Goal: Information Seeking & Learning: Learn about a topic

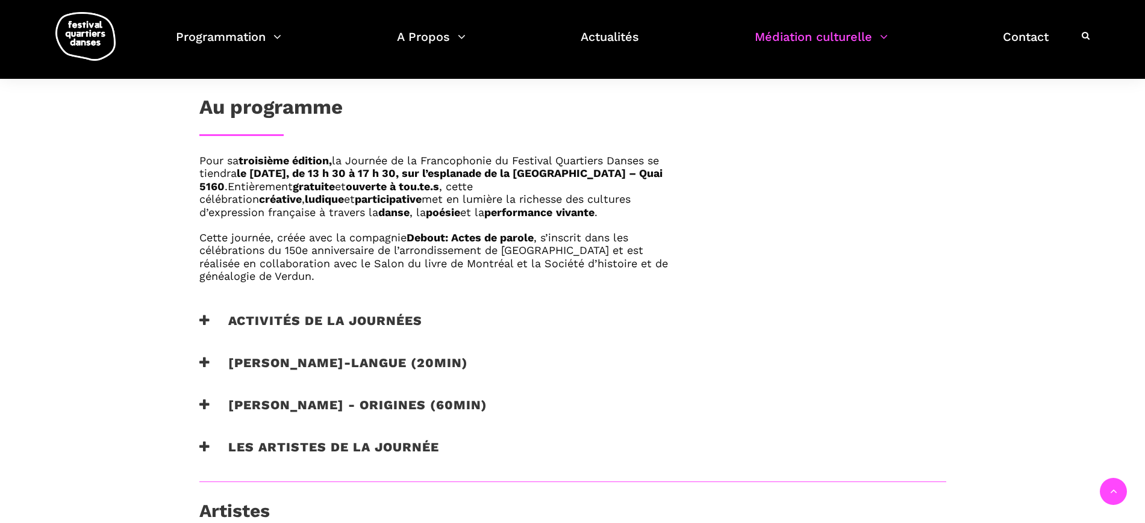
scroll to position [677, 0]
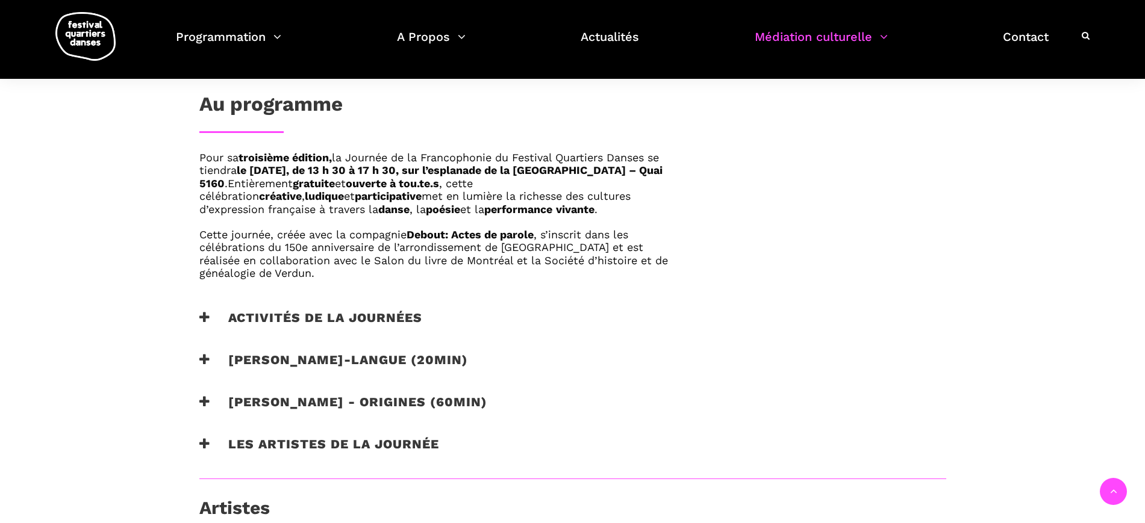
click at [369, 444] on h3 "Les artistes de la journée" at bounding box center [319, 452] width 240 height 30
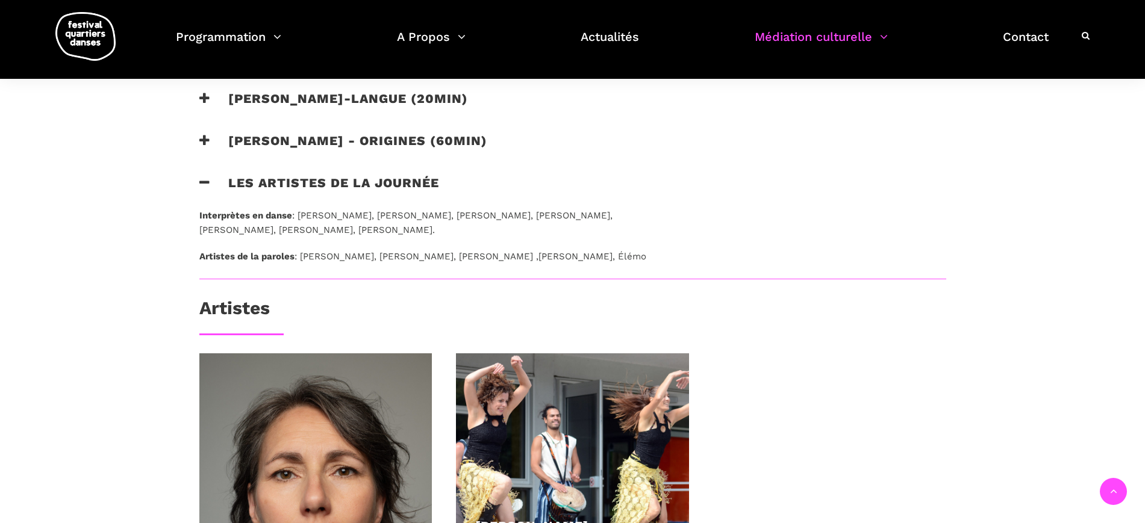
scroll to position [753, 0]
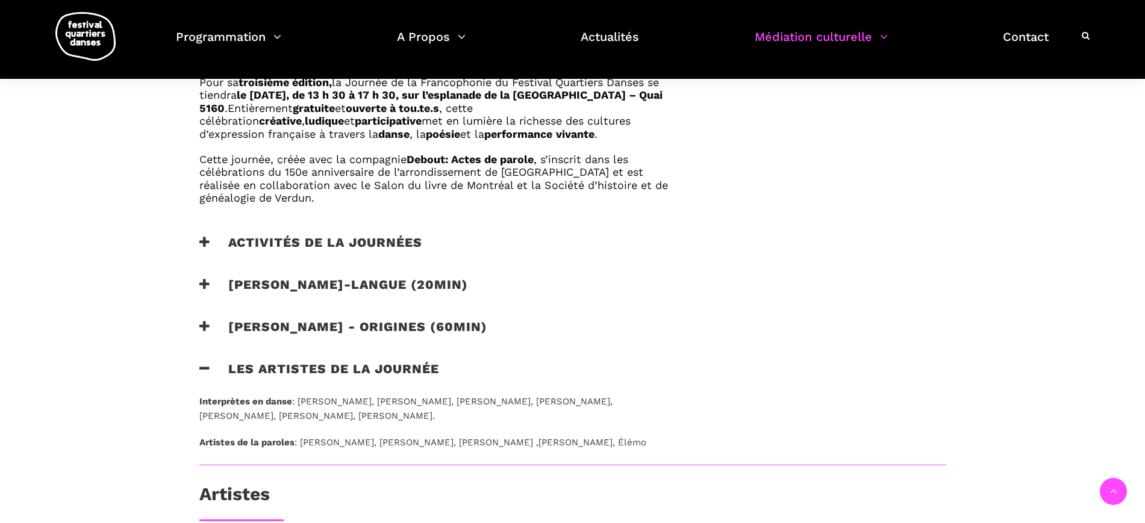
click at [278, 368] on h3 "Les artistes de la journée" at bounding box center [319, 376] width 240 height 30
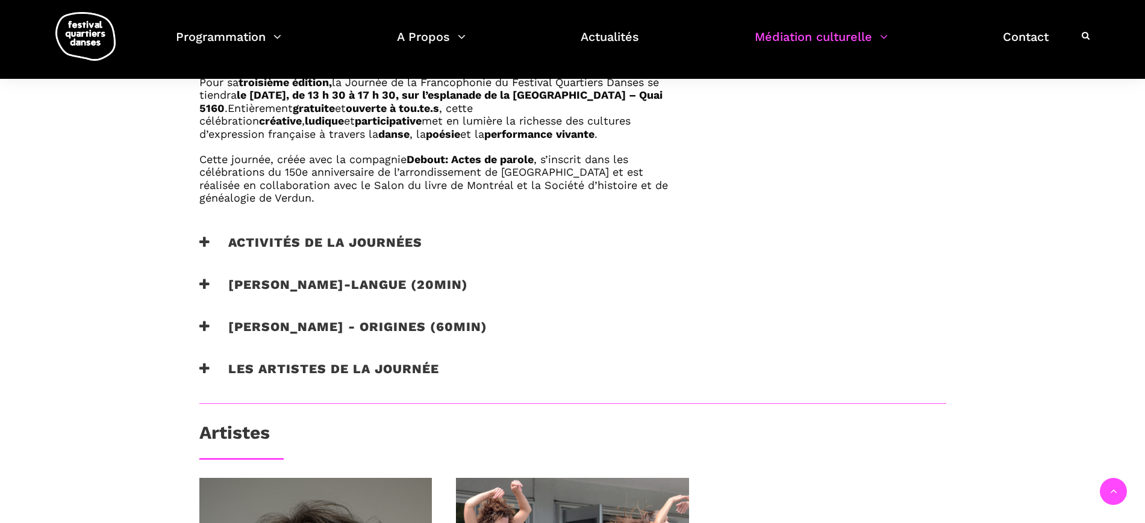
click at [278, 331] on h3 "[PERSON_NAME] - origines (60min)" at bounding box center [343, 334] width 288 height 30
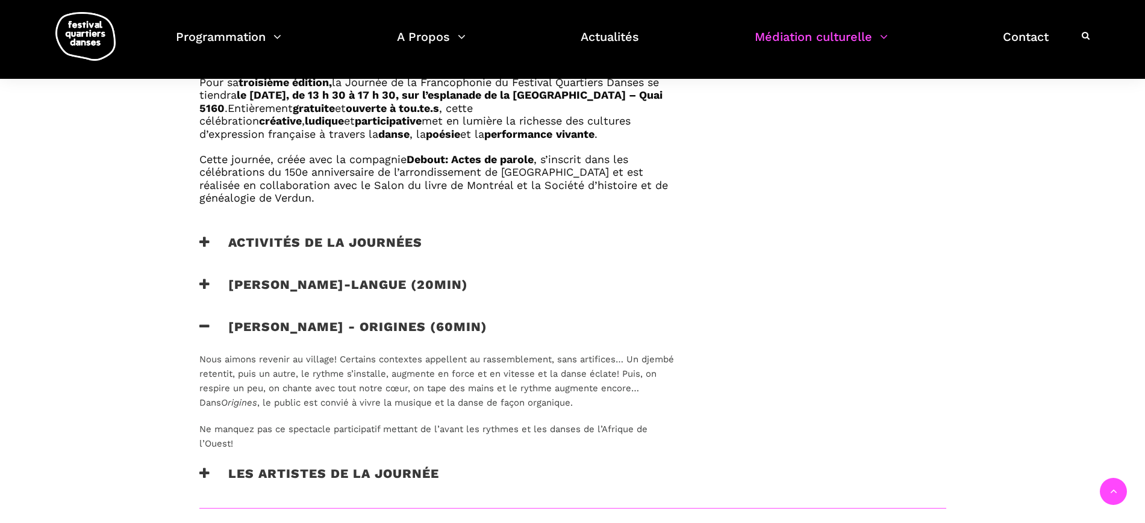
click at [273, 331] on h3 "[PERSON_NAME] - origines (60min)" at bounding box center [343, 334] width 288 height 30
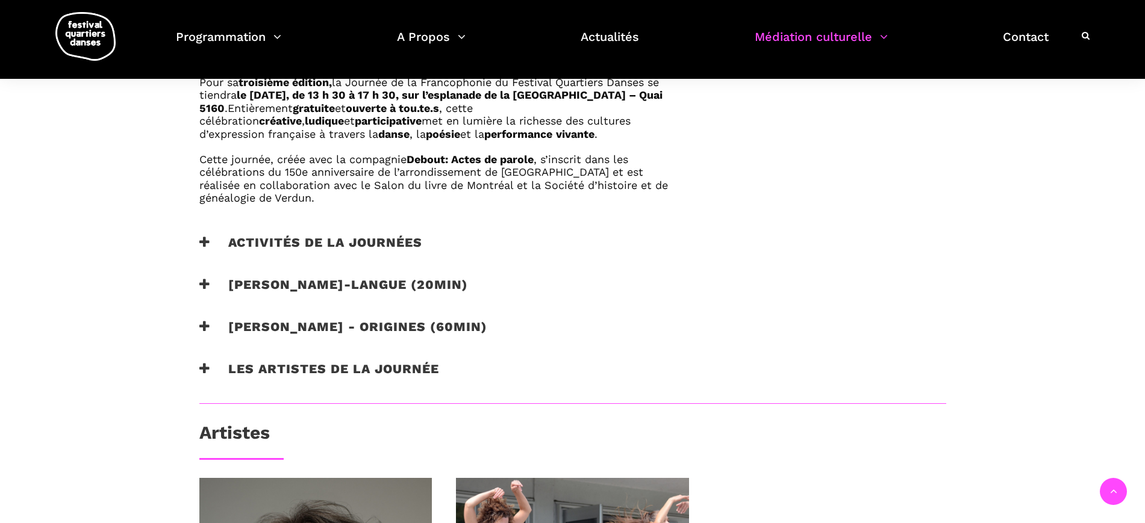
click at [264, 285] on h3 "[PERSON_NAME]-langue (20min)" at bounding box center [333, 292] width 269 height 30
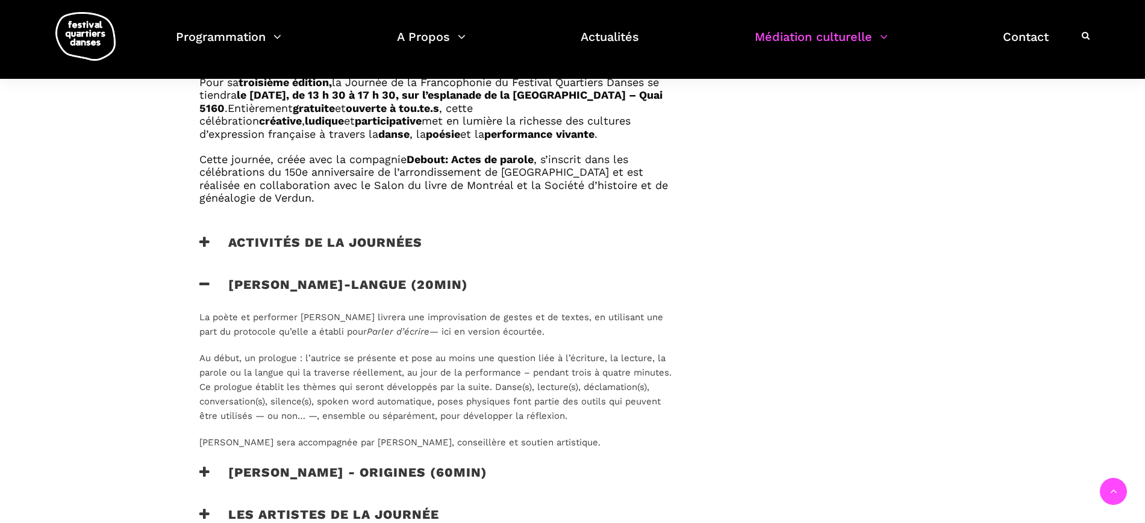
click at [282, 288] on h3 "[PERSON_NAME]-langue (20min)" at bounding box center [333, 292] width 269 height 30
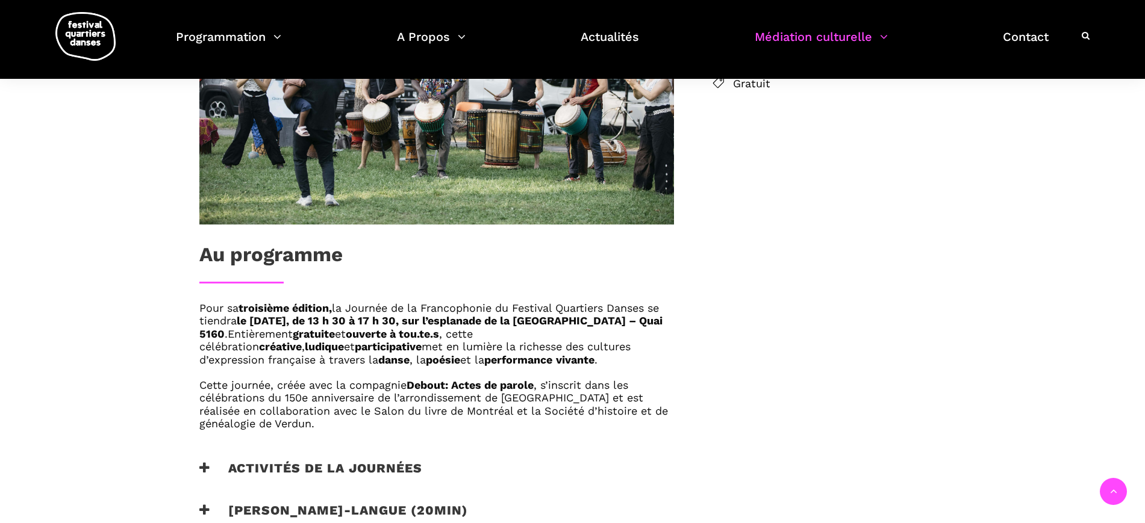
scroll to position [602, 0]
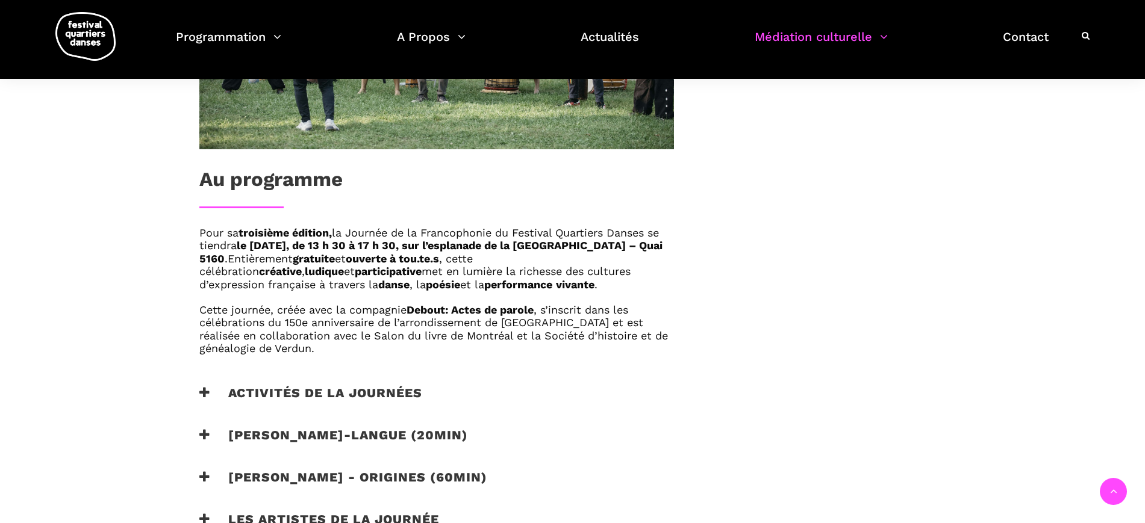
click at [250, 382] on div "Pour sa troisième édition, la Journée de la Francophonie du Festival Quartiers …" at bounding box center [436, 305] width 499 height 159
click at [337, 385] on h3 "Activités de la journées" at bounding box center [310, 400] width 223 height 30
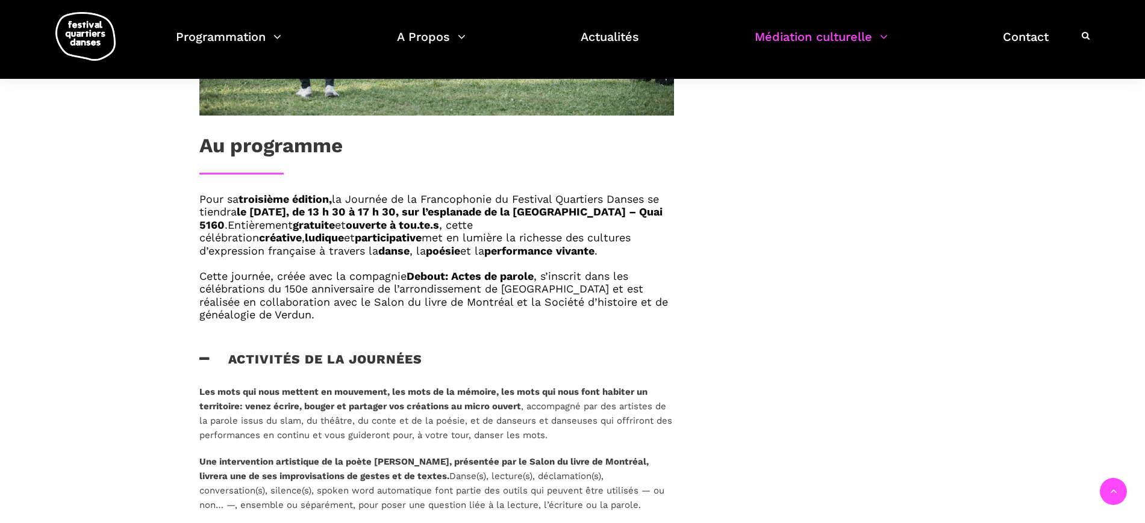
scroll to position [677, 0]
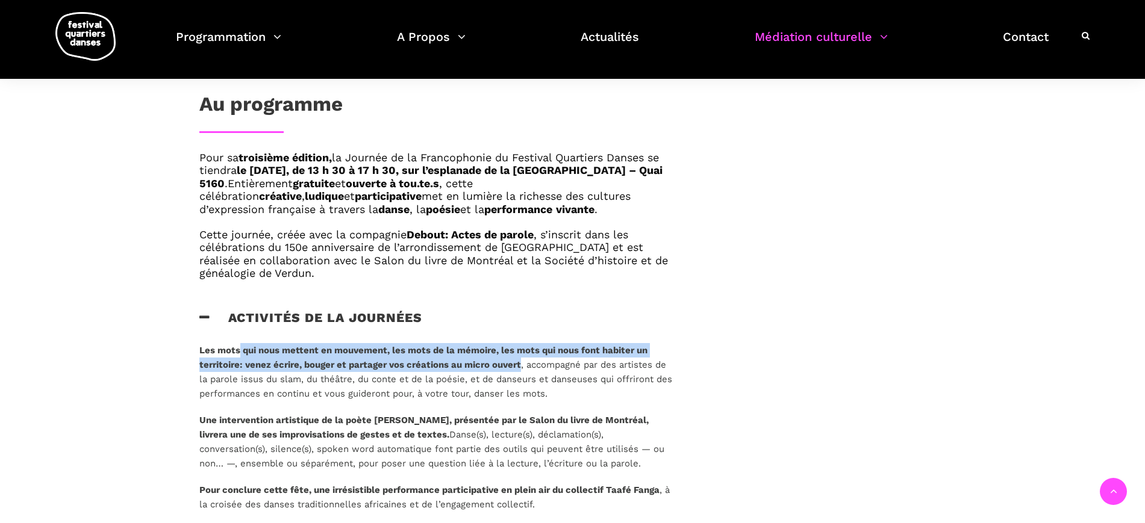
drag, startPoint x: 240, startPoint y: 346, endPoint x: 521, endPoint y: 364, distance: 282.3
click at [521, 364] on strong "Les mots qui nous mettent en mouvement, les mots de la mémoire, les mots qui no…" at bounding box center [423, 357] width 448 height 25
